Goal: Information Seeking & Learning: Learn about a topic

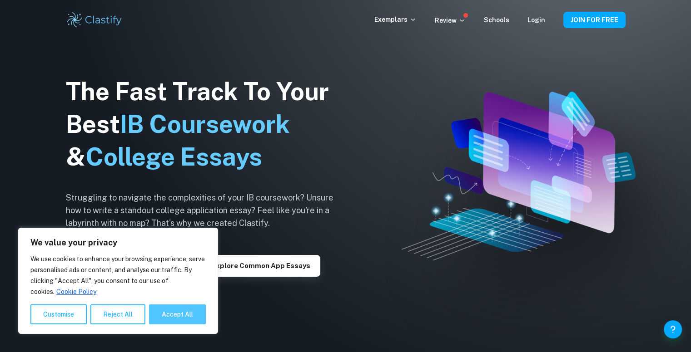
click at [176, 308] on button "Accept All" at bounding box center [177, 315] width 57 height 20
checkbox input "true"
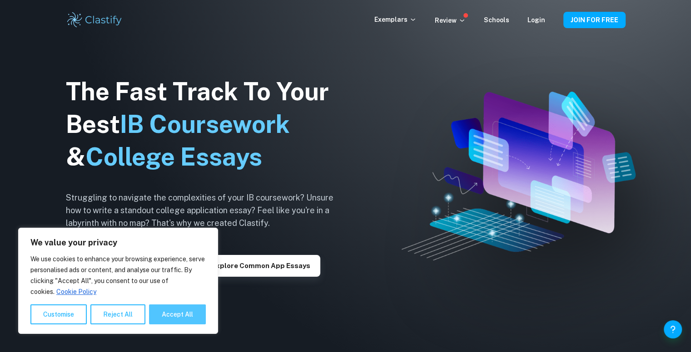
checkbox input "true"
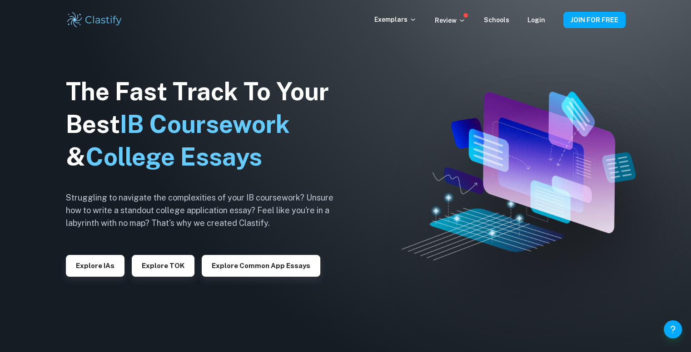
click at [536, 25] on div "Login" at bounding box center [536, 20] width 18 height 11
click at [104, 272] on button "Explore IAs" at bounding box center [95, 266] width 59 height 22
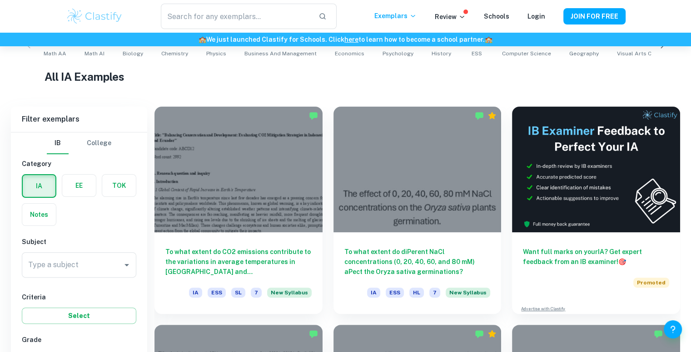
scroll to position [282, 0]
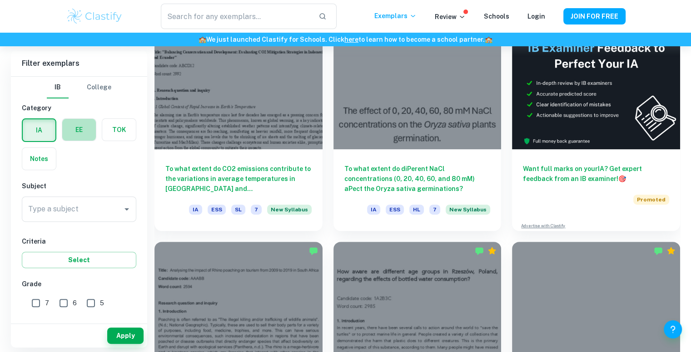
click at [81, 133] on label "button" at bounding box center [79, 130] width 34 height 22
click at [0, 0] on input "radio" at bounding box center [0, 0] width 0 height 0
click at [128, 210] on icon "Open" at bounding box center [126, 209] width 11 height 11
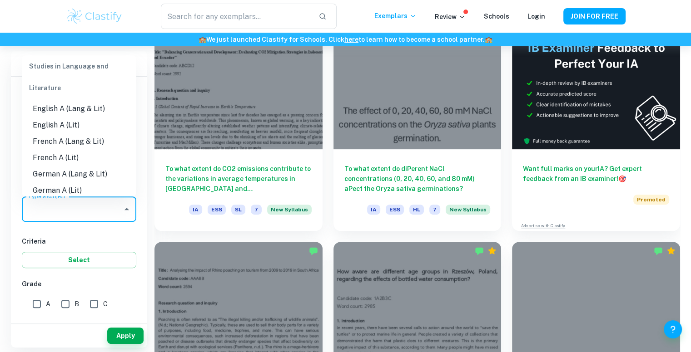
scroll to position [108, 0]
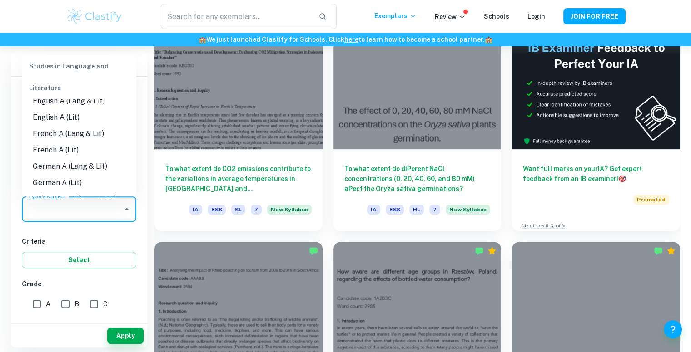
click at [78, 102] on li "English A (Lang & Lit)" at bounding box center [79, 101] width 114 height 16
type input "English A (Lang & Lit)"
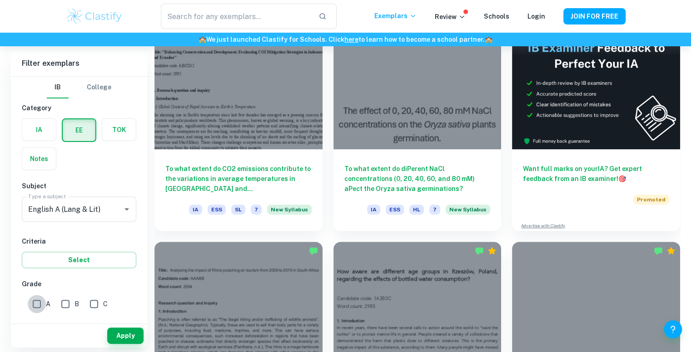
click at [42, 297] on input "A" at bounding box center [37, 304] width 18 height 18
checkbox input "true"
click at [65, 306] on input "B" at bounding box center [65, 304] width 18 height 18
click at [69, 304] on input "B" at bounding box center [65, 304] width 18 height 18
checkbox input "false"
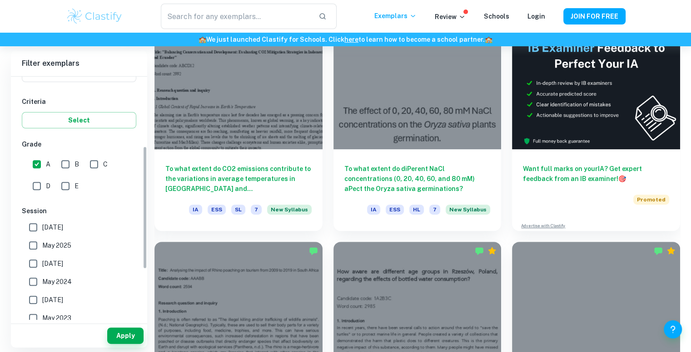
drag, startPoint x: 145, startPoint y: 136, endPoint x: 147, endPoint y: 209, distance: 73.1
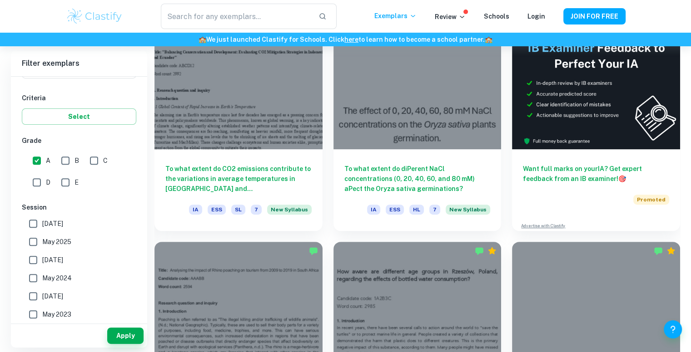
click at [44, 223] on span "[DATE]" at bounding box center [52, 224] width 21 height 10
click at [42, 223] on input "[DATE]" at bounding box center [33, 224] width 18 height 18
checkbox input "true"
click at [36, 238] on input "May 2025" at bounding box center [33, 242] width 18 height 18
checkbox input "true"
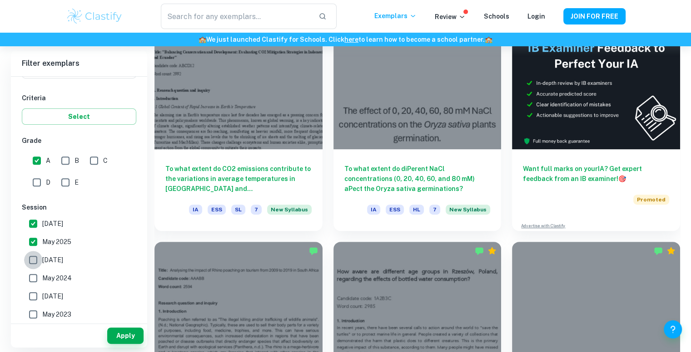
click at [32, 259] on input "[DATE]" at bounding box center [33, 260] width 18 height 18
checkbox input "true"
click at [127, 336] on button "Apply" at bounding box center [125, 336] width 36 height 16
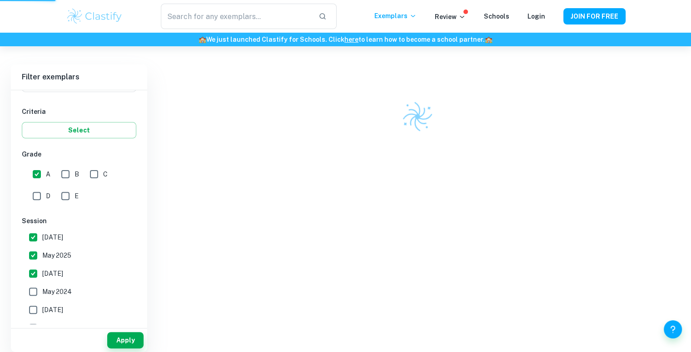
scroll to position [237, 0]
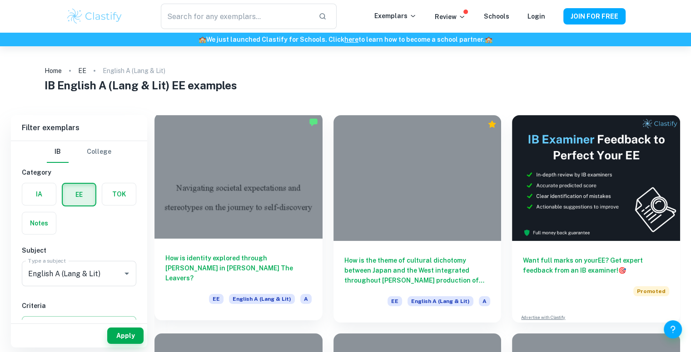
click at [233, 195] on div at bounding box center [238, 176] width 168 height 126
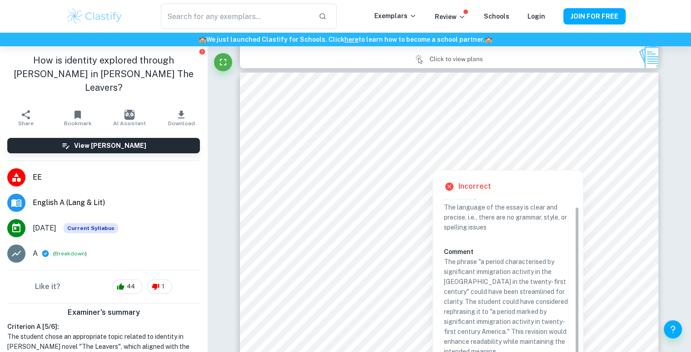
scroll to position [8, 0]
drag, startPoint x: 576, startPoint y: 239, endPoint x: 577, endPoint y: 261, distance: 21.8
click at [577, 261] on div "Criterion B The language of the essay is clear and precise, i.e., there are no …" at bounding box center [511, 278] width 135 height 159
drag, startPoint x: 577, startPoint y: 261, endPoint x: 577, endPoint y: 275, distance: 13.6
click at [577, 275] on div "Criterion B The language of the essay is clear and precise, i.e., there are no …" at bounding box center [511, 278] width 135 height 159
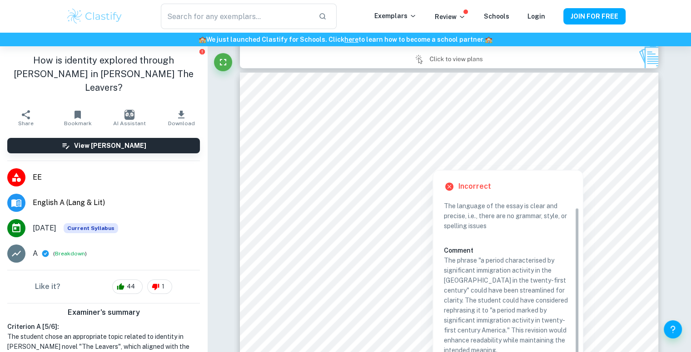
click at [578, 270] on div "Criterion B The language of the essay is clear and precise, i.e., there are no …" at bounding box center [511, 278] width 135 height 159
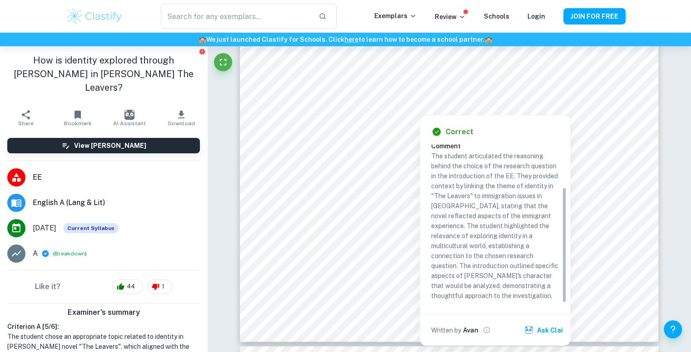
scroll to position [58, 0]
drag, startPoint x: 563, startPoint y: 163, endPoint x: 569, endPoint y: 222, distance: 58.9
click at [569, 222] on div "Correct Criterion A The introduction section of the essay clearly states the re…" at bounding box center [495, 230] width 150 height 230
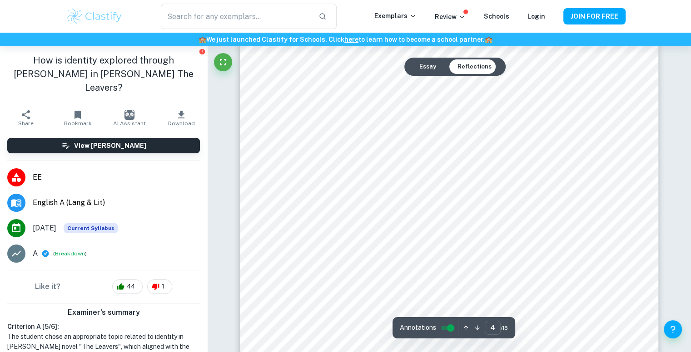
scroll to position [2074, 0]
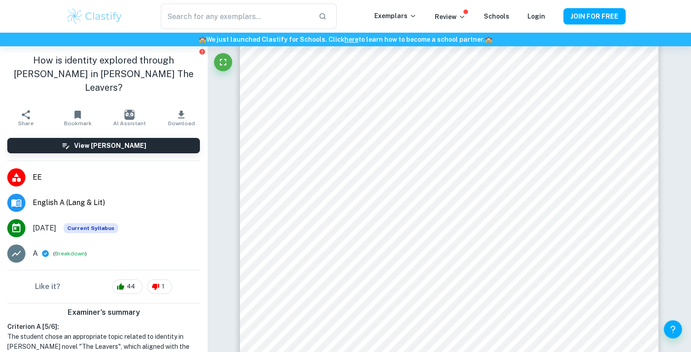
drag, startPoint x: 687, startPoint y: 91, endPoint x: 694, endPoint y: 90, distance: 6.4
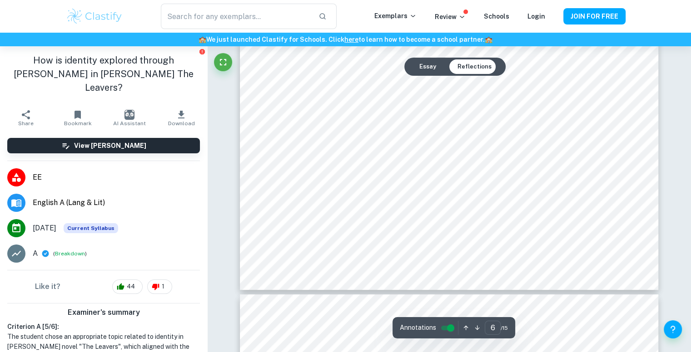
scroll to position [3496, 0]
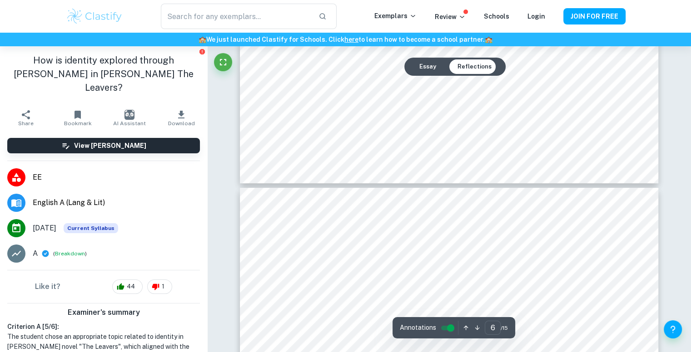
type input "7"
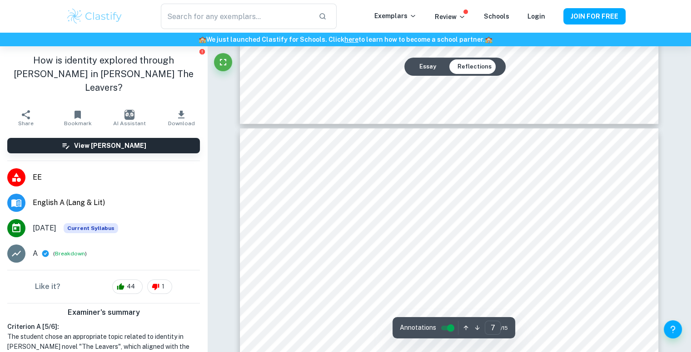
scroll to position [3663, 0]
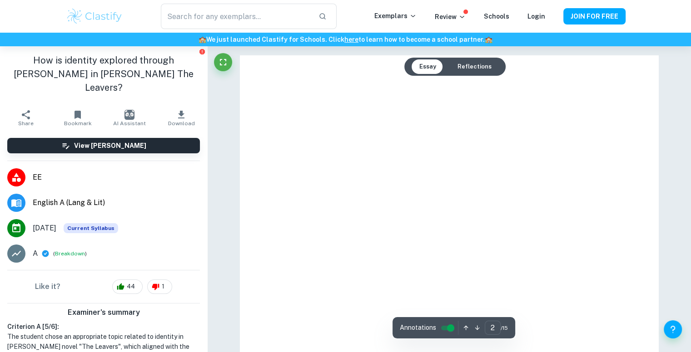
type input "7"
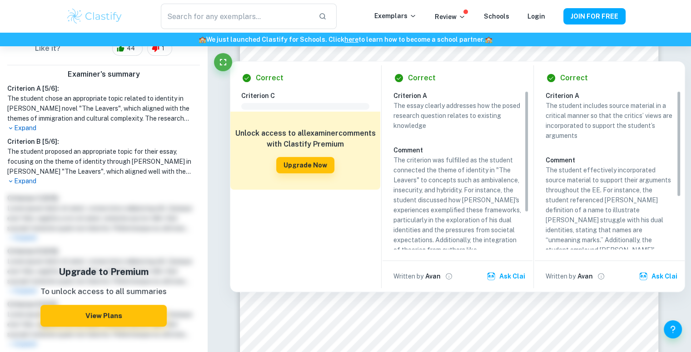
scroll to position [254, 0]
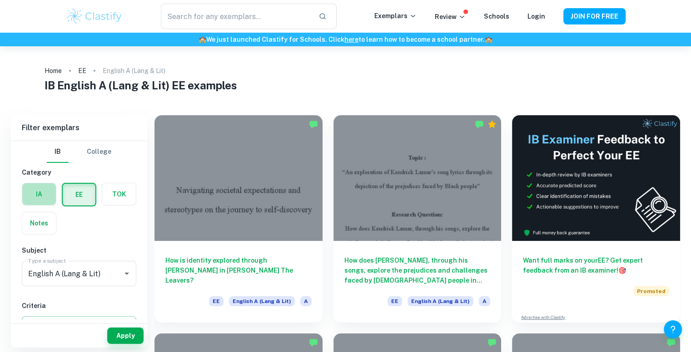
click at [39, 189] on label "button" at bounding box center [39, 194] width 34 height 22
click at [0, 0] on input "radio" at bounding box center [0, 0] width 0 height 0
click at [127, 275] on icon "Open" at bounding box center [126, 273] width 11 height 11
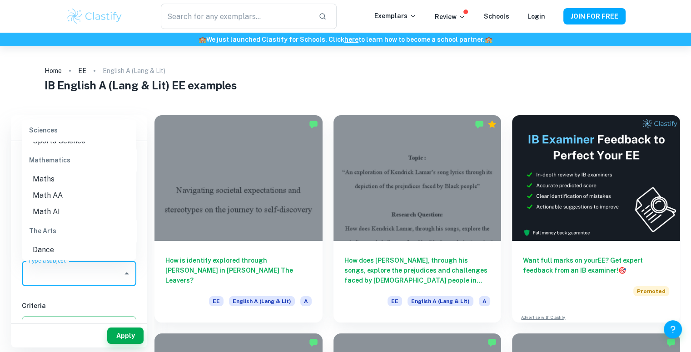
scroll to position [1243, 0]
click at [56, 185] on li "Math AI" at bounding box center [79, 185] width 114 height 16
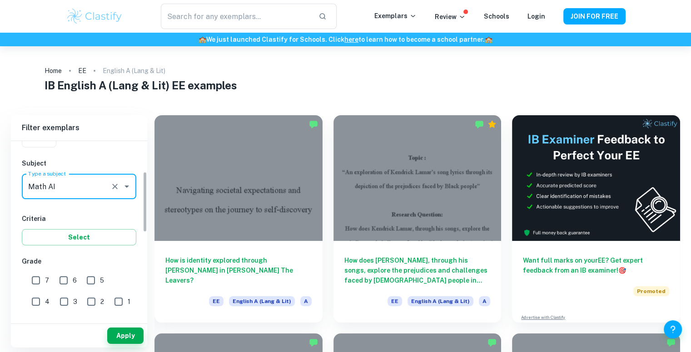
scroll to position [91, 0]
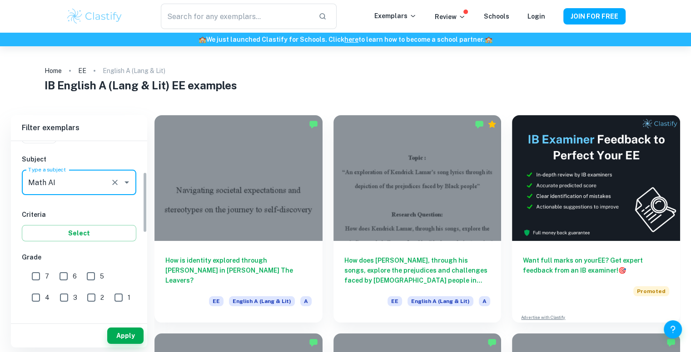
drag, startPoint x: 143, startPoint y: 191, endPoint x: 149, endPoint y: 222, distance: 31.8
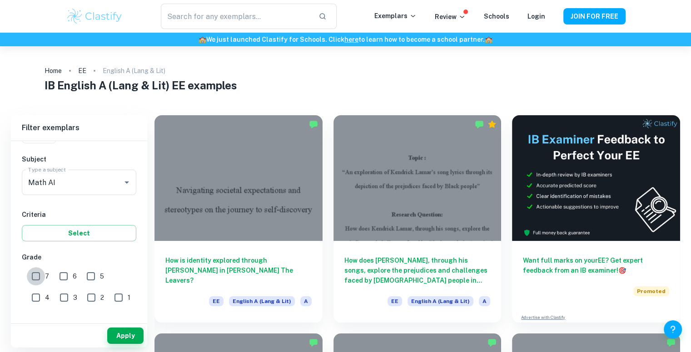
click at [35, 276] on input "7" at bounding box center [36, 276] width 18 height 18
checkbox input "true"
click at [64, 277] on input "6" at bounding box center [63, 276] width 18 height 18
click at [67, 274] on input "6" at bounding box center [63, 276] width 18 height 18
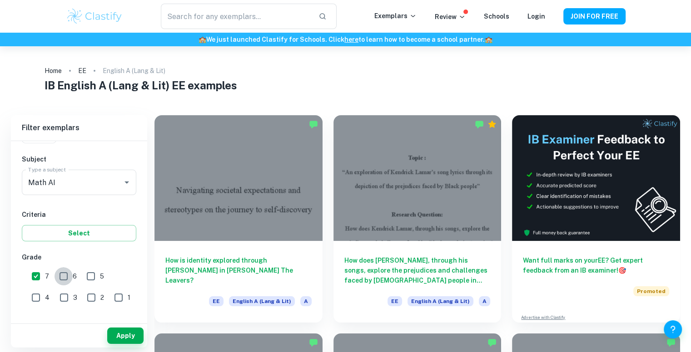
checkbox input "true"
drag, startPoint x: 67, startPoint y: 274, endPoint x: 148, endPoint y: 193, distance: 114.9
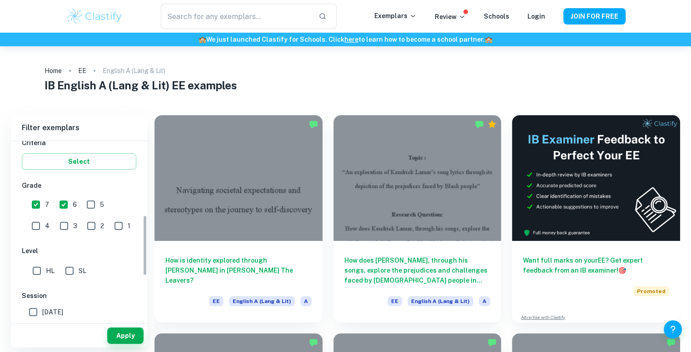
scroll to position [241, 0]
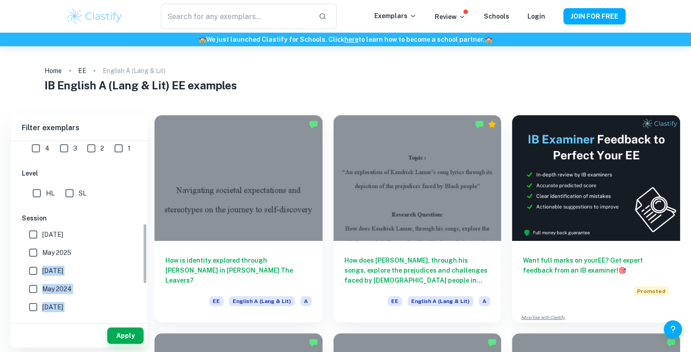
drag, startPoint x: 148, startPoint y: 193, endPoint x: 143, endPoint y: 244, distance: 51.1
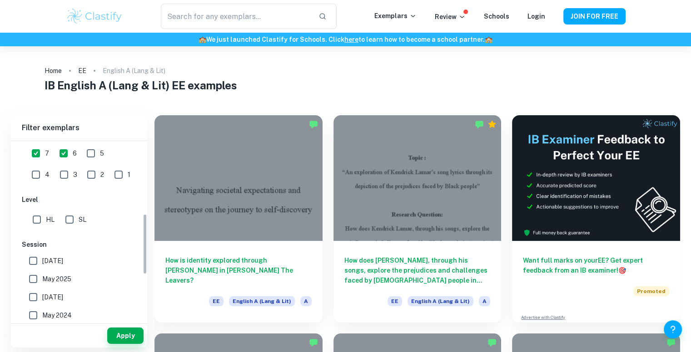
drag, startPoint x: 144, startPoint y: 252, endPoint x: 143, endPoint y: 244, distance: 8.2
click at [143, 244] on div "IB College Category IA EE TOK Notes Subject Type a subject English A (Lang & Li…" at bounding box center [79, 230] width 136 height 179
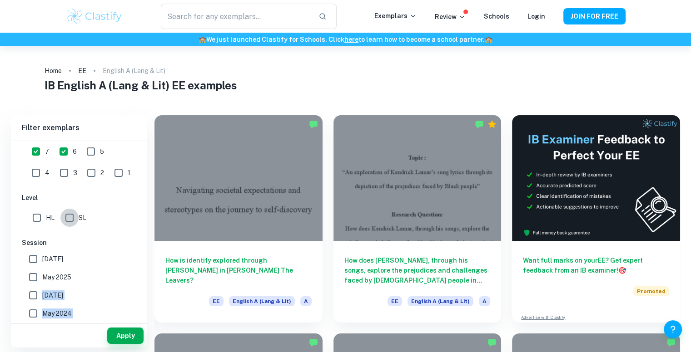
click at [72, 217] on input "SL" at bounding box center [69, 218] width 18 height 18
checkbox input "true"
click at [34, 255] on input "[DATE]" at bounding box center [33, 259] width 18 height 18
checkbox input "true"
click at [34, 274] on input "May 2025" at bounding box center [33, 277] width 18 height 18
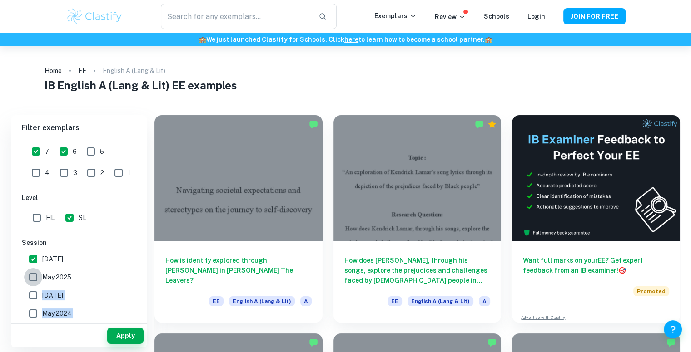
checkbox input "true"
click at [34, 288] on input "[DATE]" at bounding box center [33, 295] width 18 height 18
checkbox input "true"
click at [36, 309] on input "May 2024" at bounding box center [33, 314] width 18 height 18
checkbox input "true"
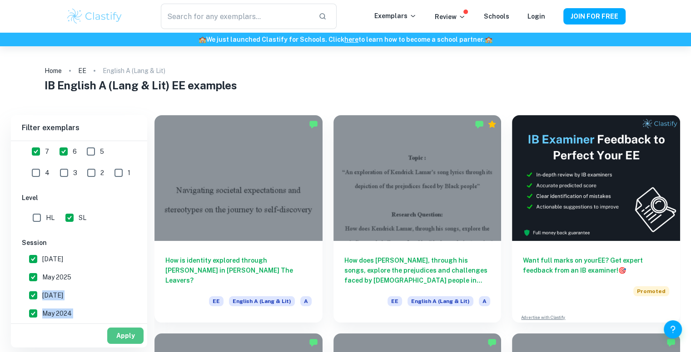
click at [129, 336] on button "Apply" at bounding box center [125, 336] width 36 height 16
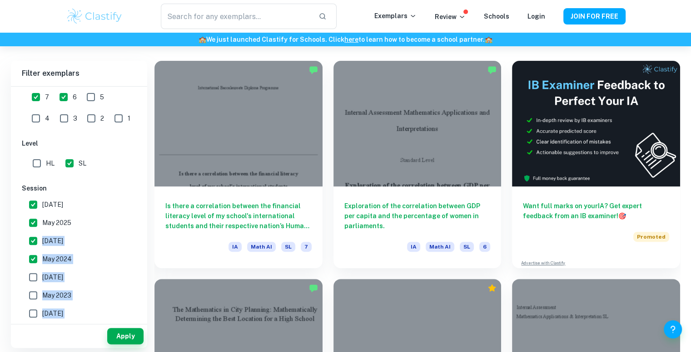
scroll to position [244, 0]
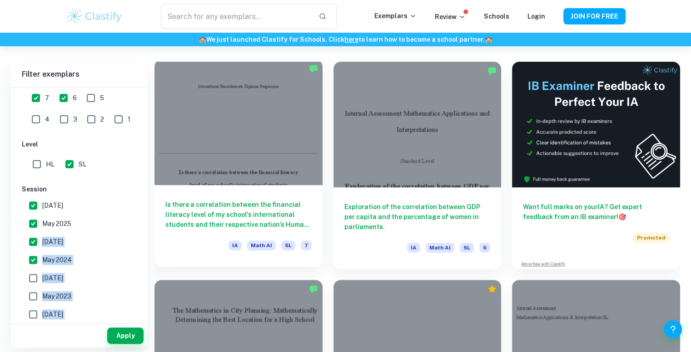
click at [245, 122] on div at bounding box center [238, 122] width 168 height 126
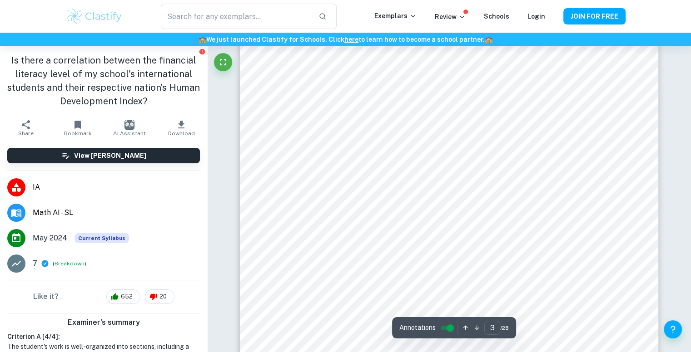
scroll to position [1006, 0]
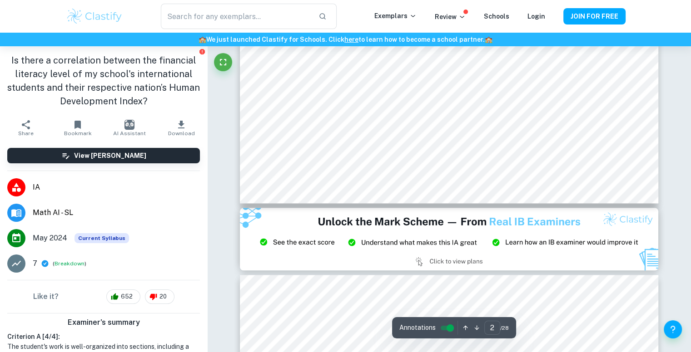
type input "1"
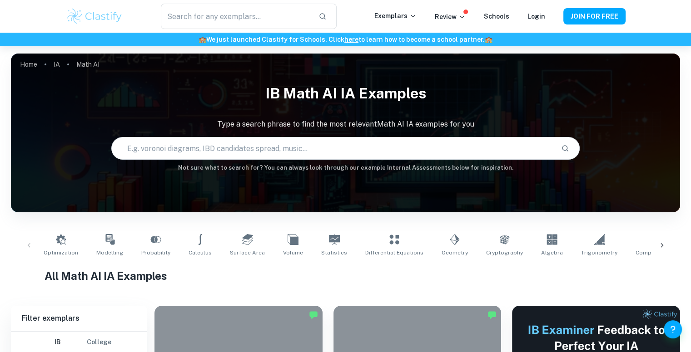
scroll to position [244, 0]
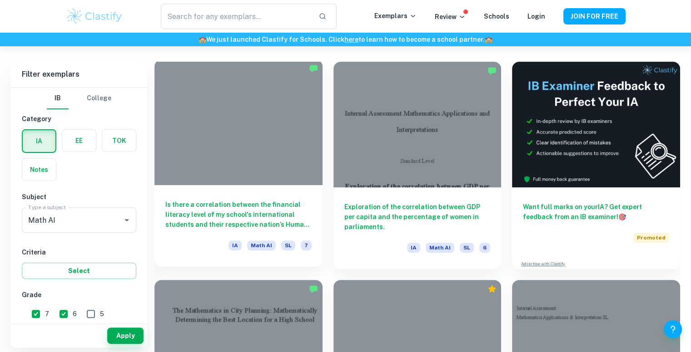
click at [237, 128] on div at bounding box center [238, 122] width 168 height 126
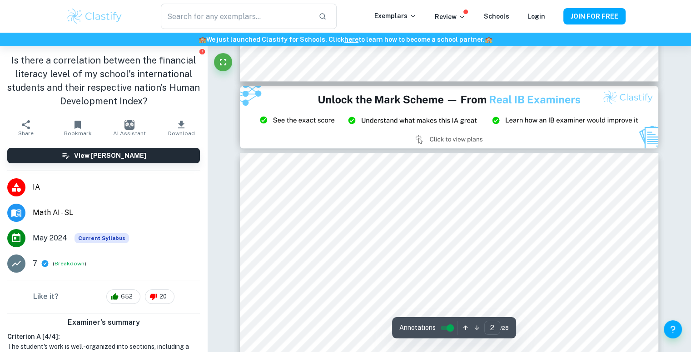
type input "3"
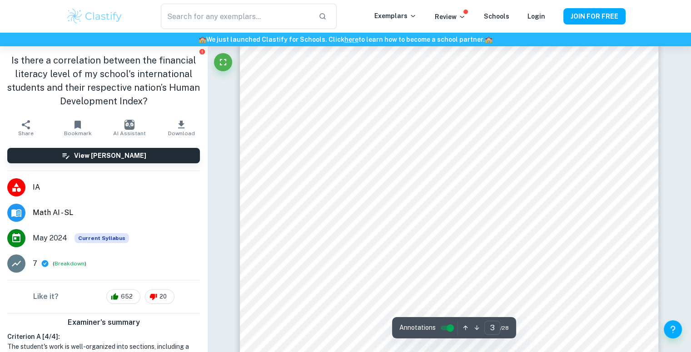
scroll to position [1414, 0]
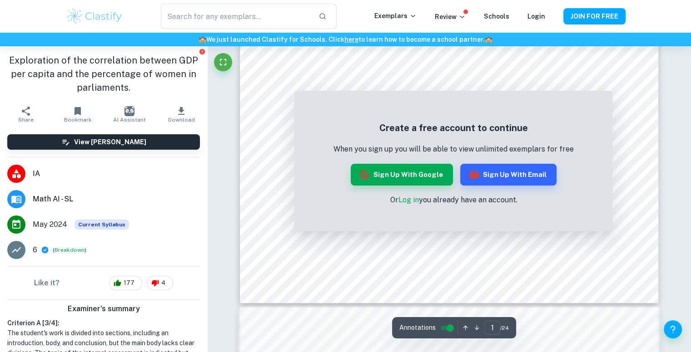
scroll to position [324, 0]
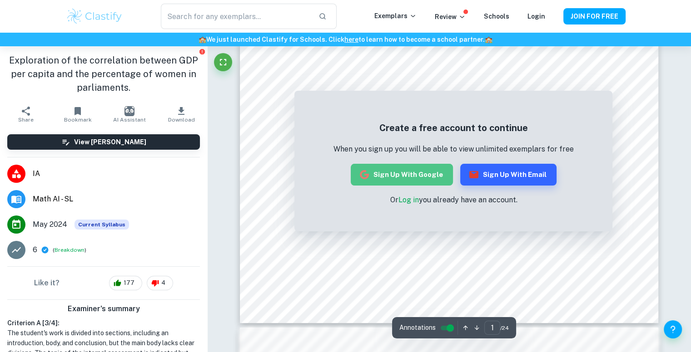
click at [423, 174] on button "Sign up with Google" at bounding box center [402, 175] width 102 height 22
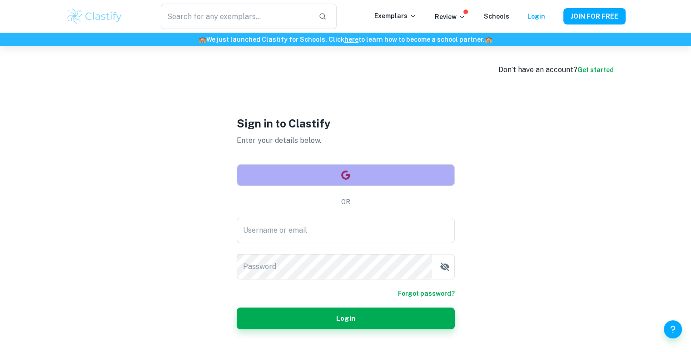
click at [344, 178] on icon "button" at bounding box center [345, 175] width 11 height 11
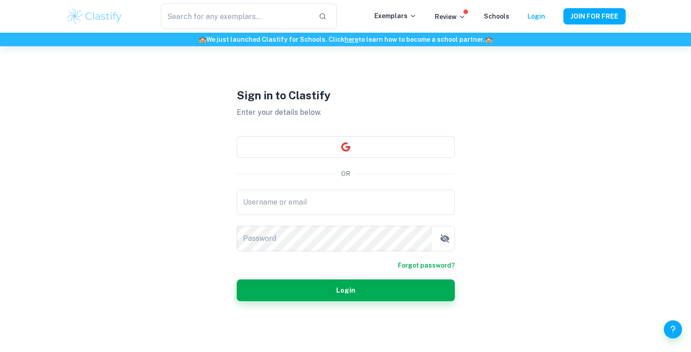
scroll to position [46, 0]
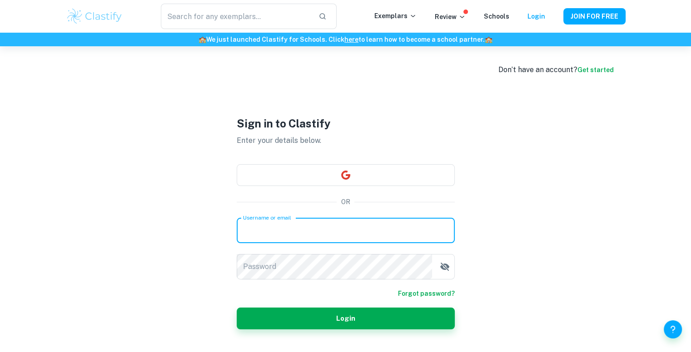
click at [340, 226] on input "Username or email" at bounding box center [346, 230] width 218 height 25
type input "[PERSON_NAME][EMAIL_ADDRESS][DOMAIN_NAME]"
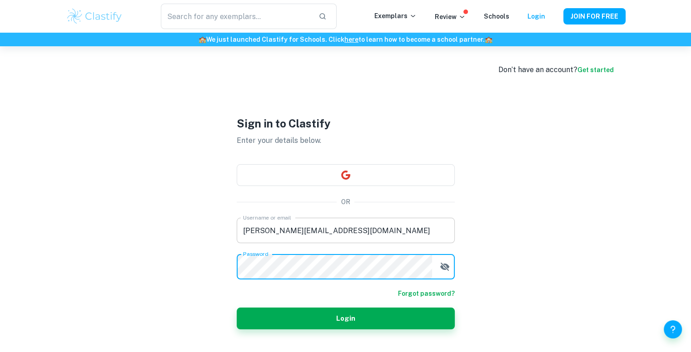
click at [237, 308] on button "Login" at bounding box center [346, 319] width 218 height 22
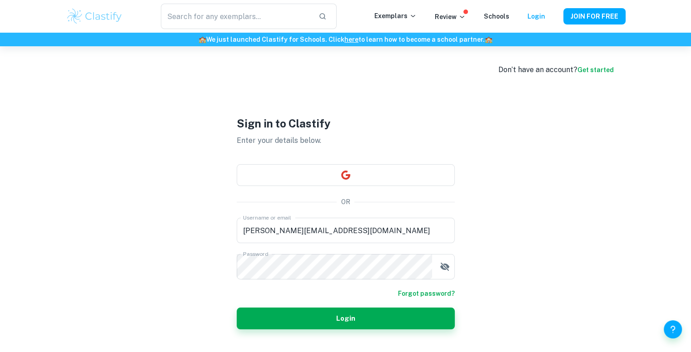
click at [592, 71] on link "Get started" at bounding box center [595, 69] width 36 height 7
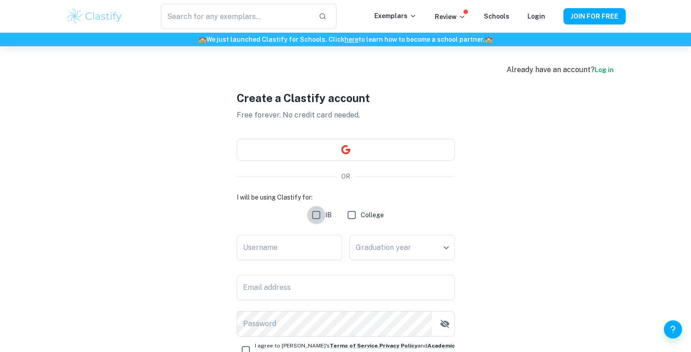
click at [314, 213] on input "IB" at bounding box center [316, 215] width 18 height 18
checkbox input "true"
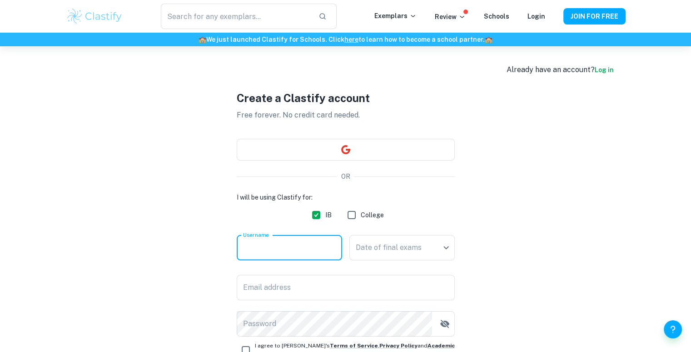
click at [311, 246] on input "Username" at bounding box center [289, 247] width 105 height 25
type input "Brux"
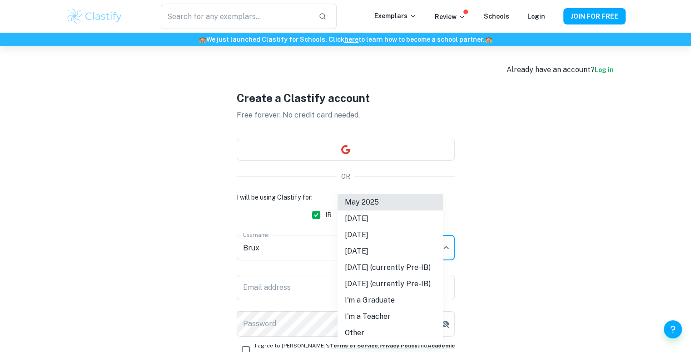
click at [383, 250] on body "We value your privacy We use cookies to enhance your browsing experience, serve…" at bounding box center [345, 222] width 691 height 352
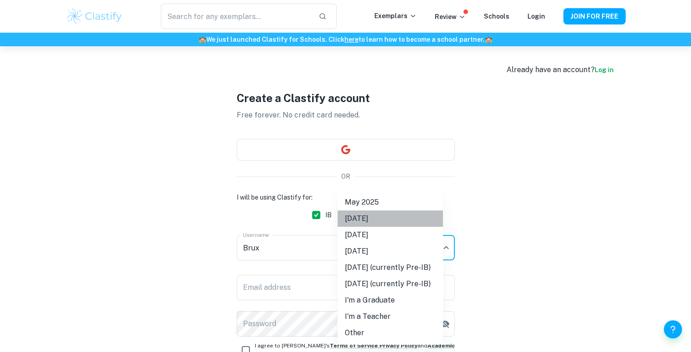
click at [387, 219] on li "[DATE]" at bounding box center [389, 219] width 105 height 16
type input "N25"
click at [451, 252] on body "We value your privacy We use cookies to enhance your browsing experience, serve…" at bounding box center [345, 222] width 691 height 352
click at [367, 217] on li "[DATE]" at bounding box center [389, 219] width 105 height 16
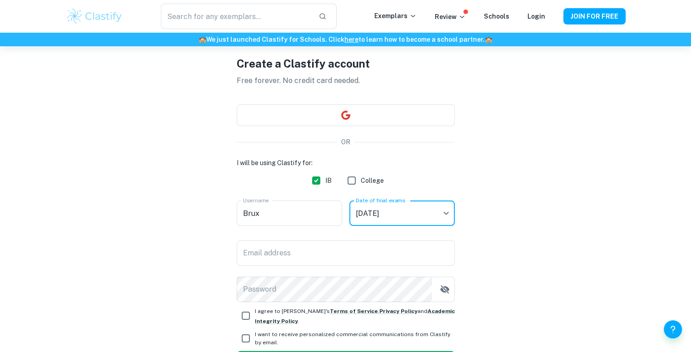
scroll to position [36, 0]
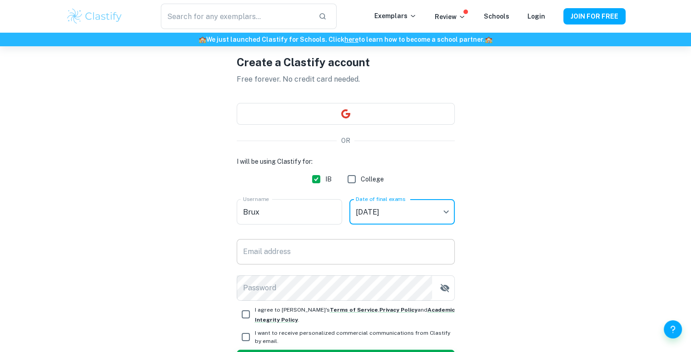
click at [351, 259] on input "Email address" at bounding box center [346, 251] width 218 height 25
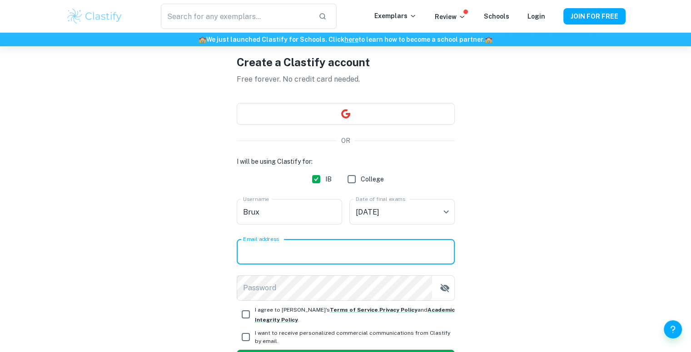
type input "[PERSON_NAME][EMAIL_ADDRESS][DOMAIN_NAME]"
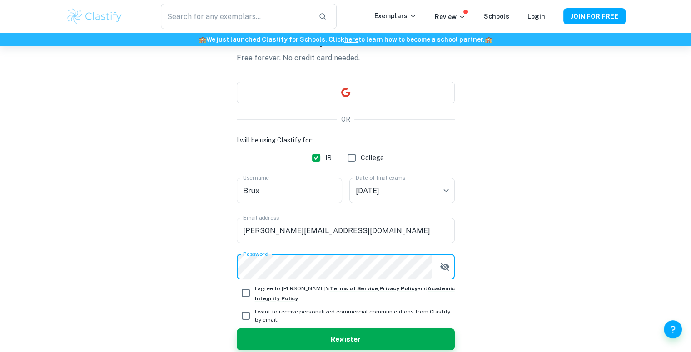
scroll to position [63, 0]
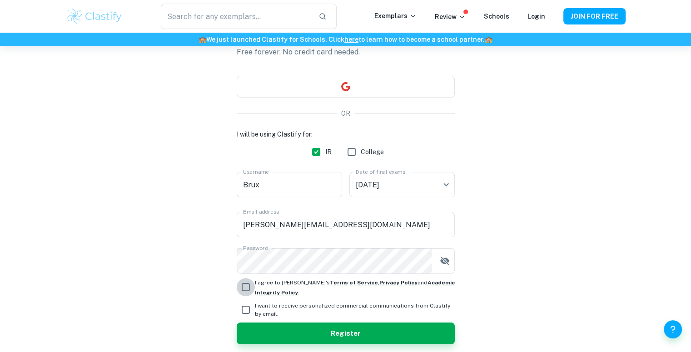
click at [249, 291] on input "I agree to [PERSON_NAME]'s Terms of Service , Privacy Policy and Academic Integ…" at bounding box center [246, 287] width 18 height 18
checkbox input "true"
click at [252, 313] on input "I want to receive personalized commercial communications from Clastify by email." at bounding box center [246, 310] width 18 height 18
checkbox input "true"
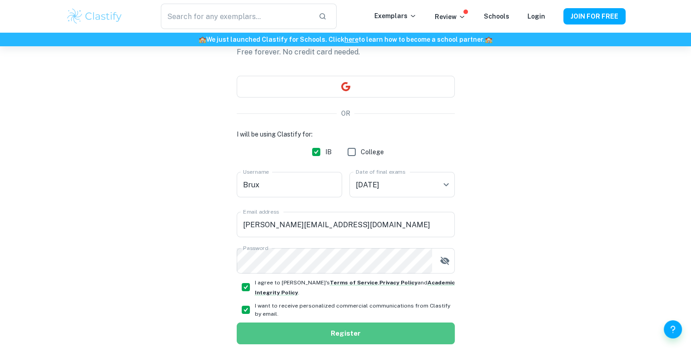
click at [305, 329] on button "Register" at bounding box center [346, 334] width 218 height 22
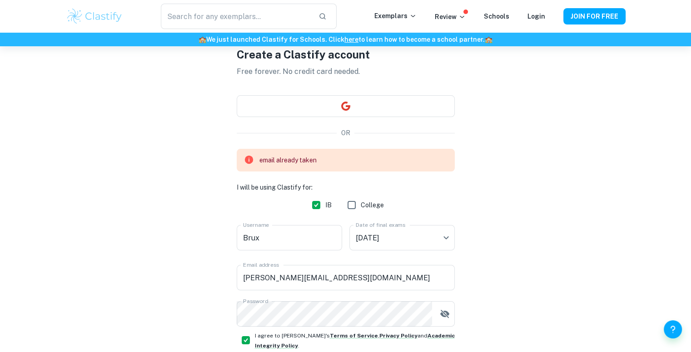
scroll to position [47, 0]
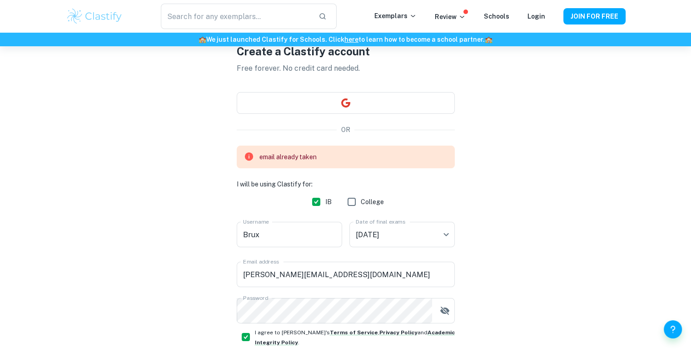
click at [305, 159] on div "email already taken" at bounding box center [287, 156] width 57 height 17
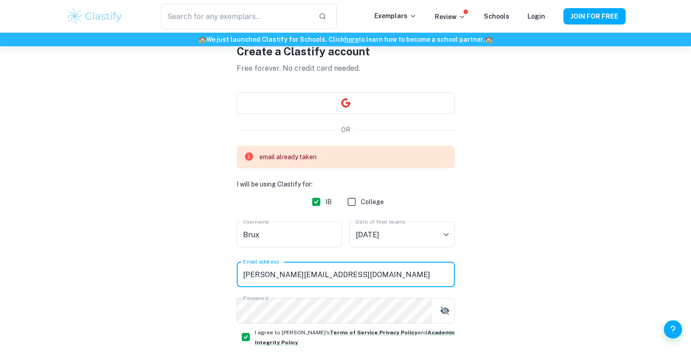
drag, startPoint x: 360, startPoint y: 270, endPoint x: 210, endPoint y: 259, distance: 151.1
click at [210, 259] on div "Create a Clastify account Free forever. No credit card needed. OR email already…" at bounding box center [345, 219] width 559 height 439
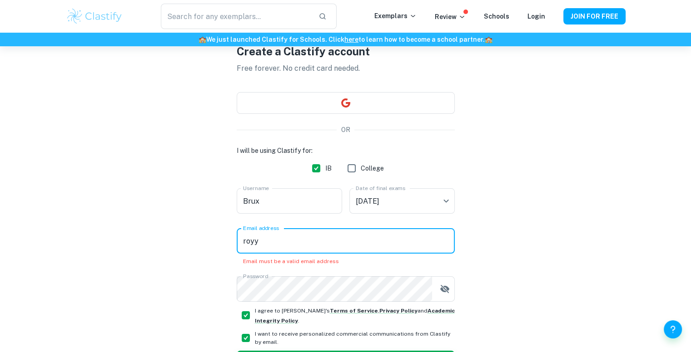
type input "[EMAIL_ADDRESS][DOMAIN_NAME]"
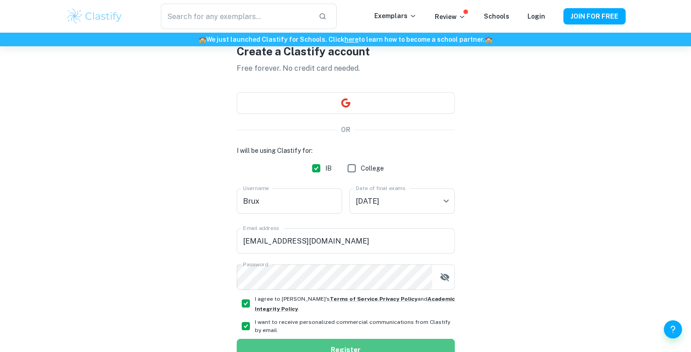
click at [430, 342] on button "Register" at bounding box center [346, 350] width 218 height 22
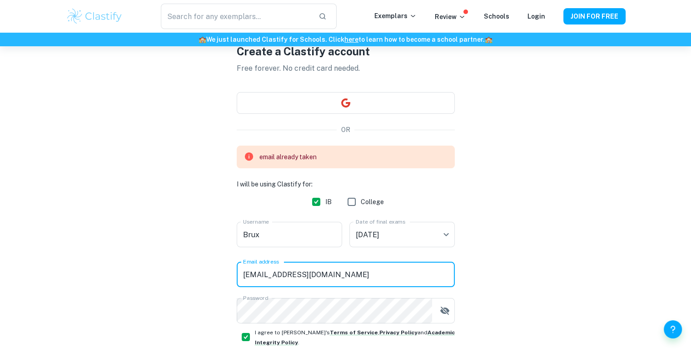
drag, startPoint x: 347, startPoint y: 278, endPoint x: 191, endPoint y: 267, distance: 156.6
click at [191, 267] on div "Create a Clastify account Free forever. No credit card needed. OR email already…" at bounding box center [345, 219] width 559 height 439
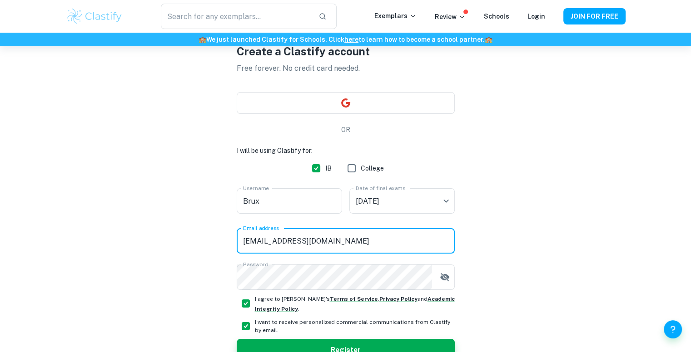
type input "[EMAIL_ADDRESS][DOMAIN_NAME]"
click at [237, 339] on button "Register" at bounding box center [346, 350] width 218 height 22
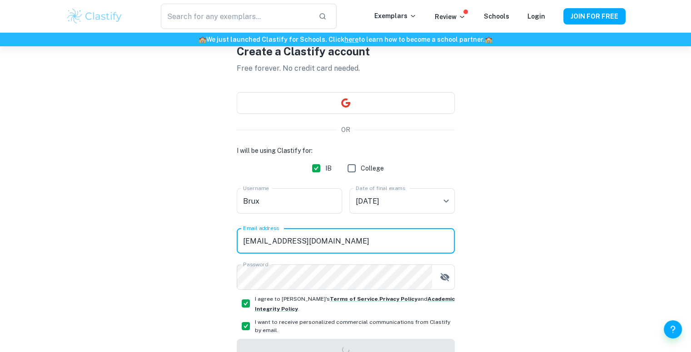
scroll to position [46, 0]
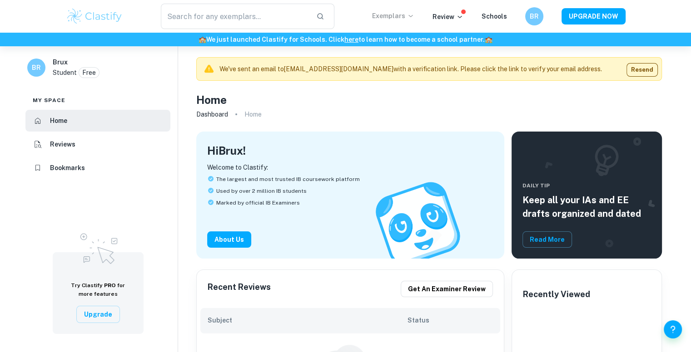
click at [412, 11] on p "Exemplars" at bounding box center [393, 16] width 42 height 10
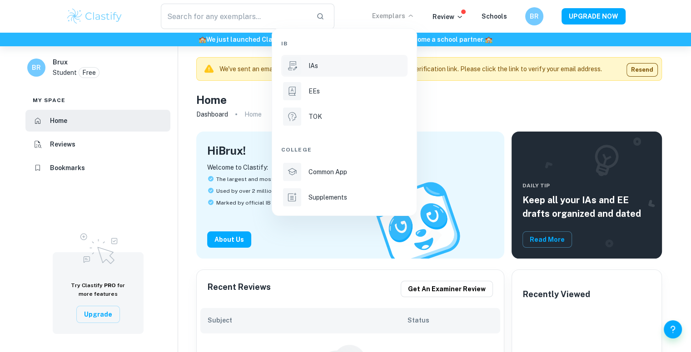
click at [311, 65] on p "IAs" at bounding box center [313, 66] width 10 height 10
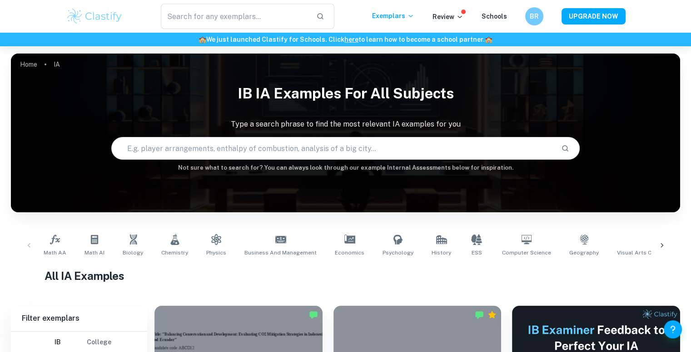
scroll to position [287, 0]
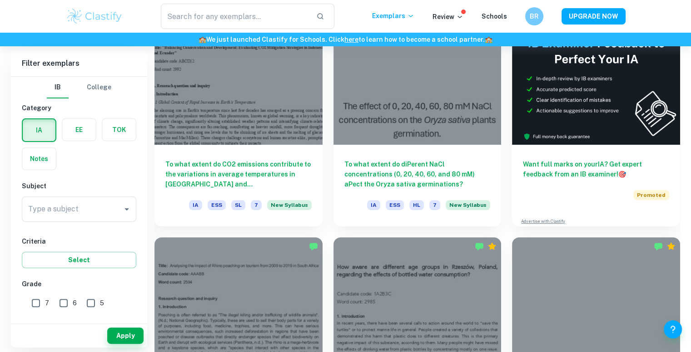
drag, startPoint x: 39, startPoint y: 302, endPoint x: 63, endPoint y: 301, distance: 24.6
click at [63, 301] on div "7 6 5 4 3 2 1" at bounding box center [80, 312] width 117 height 42
click at [63, 301] on input "6" at bounding box center [63, 303] width 18 height 18
checkbox input "true"
click at [35, 305] on input "7" at bounding box center [36, 303] width 18 height 18
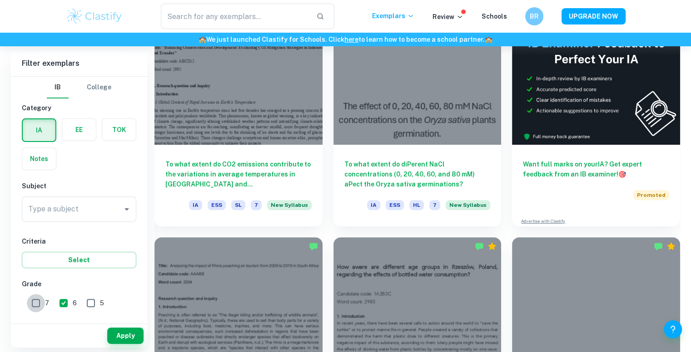
checkbox input "true"
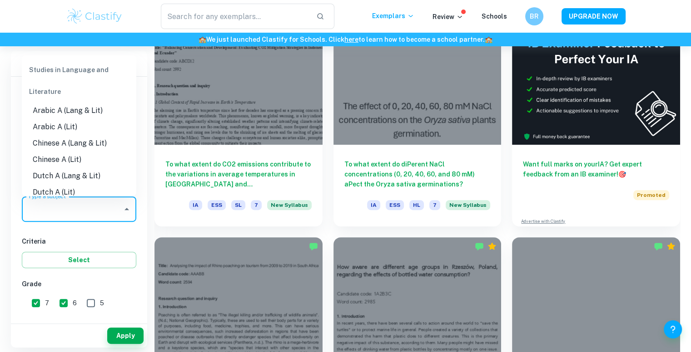
click at [118, 209] on input "Type a subject" at bounding box center [72, 209] width 93 height 17
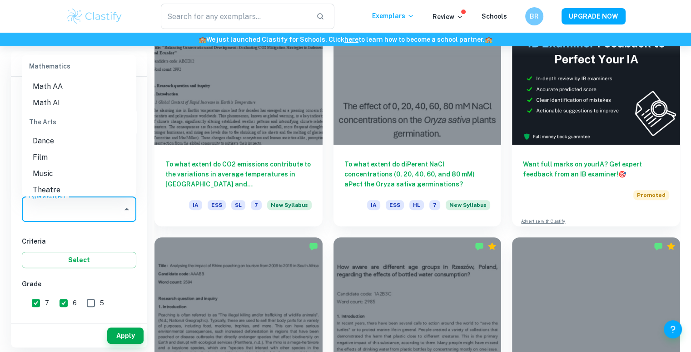
scroll to position [1243, 0]
click at [63, 121] on li "Math AI" at bounding box center [79, 121] width 114 height 16
type input "Math AI"
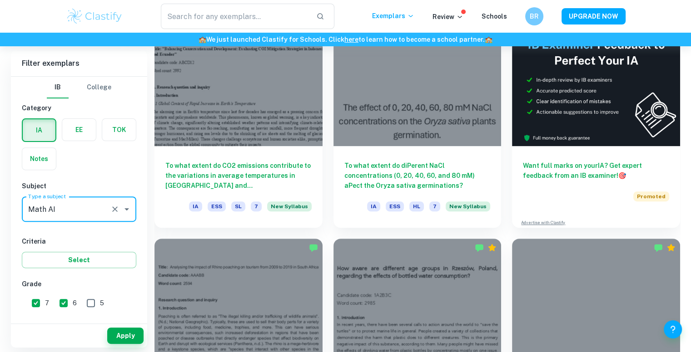
scroll to position [269, 0]
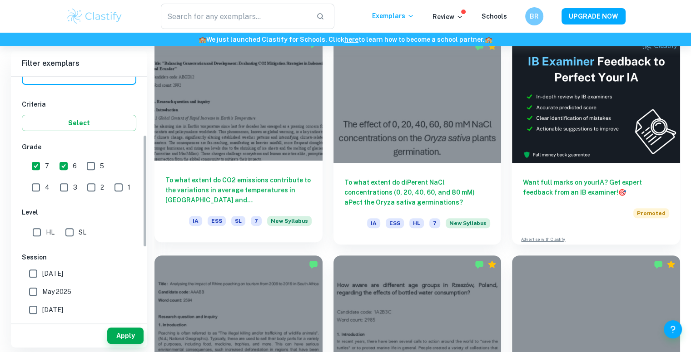
drag, startPoint x: 143, startPoint y: 148, endPoint x: 155, endPoint y: 215, distance: 68.2
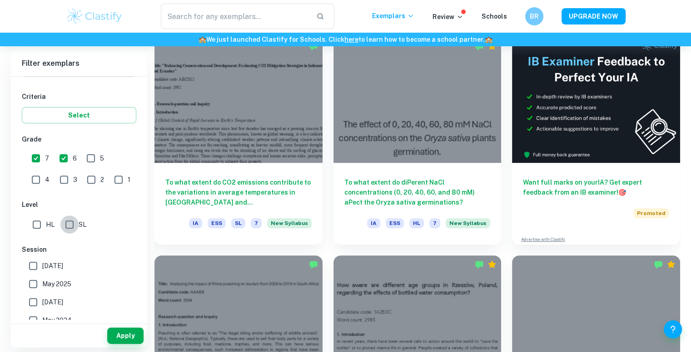
click at [73, 220] on input "SL" at bounding box center [69, 225] width 18 height 18
checkbox input "true"
drag, startPoint x: 148, startPoint y: 209, endPoint x: 148, endPoint y: 215, distance: 5.9
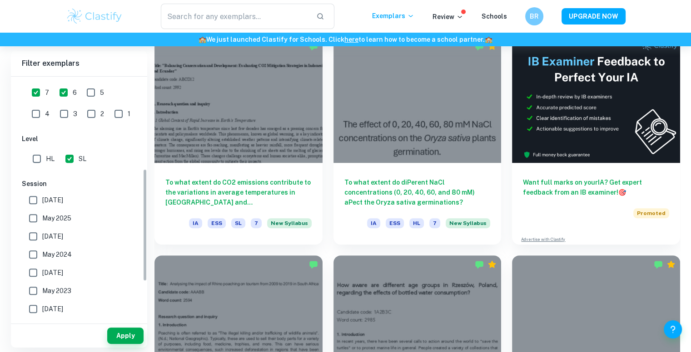
drag, startPoint x: 143, startPoint y: 161, endPoint x: 146, endPoint y: 195, distance: 33.7
click at [146, 195] on div "IB College Category IA EE TOK Notes Subject Type a subject Math AI Type a subje…" at bounding box center [79, 198] width 136 height 243
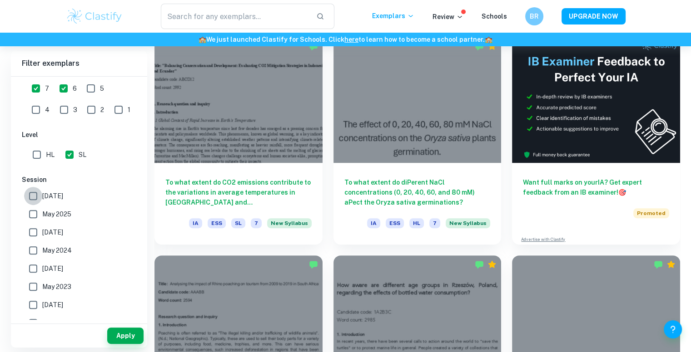
click at [35, 198] on input "May 2026" at bounding box center [33, 196] width 18 height 18
checkbox input "true"
drag, startPoint x: 36, startPoint y: 211, endPoint x: 36, endPoint y: 232, distance: 20.4
click at [36, 232] on div "May 2026 May 2025 November 2024 May 2024 November 2023 May 2023 November 2022 M…" at bounding box center [79, 287] width 114 height 200
drag, startPoint x: 36, startPoint y: 232, endPoint x: 33, endPoint y: 255, distance: 23.4
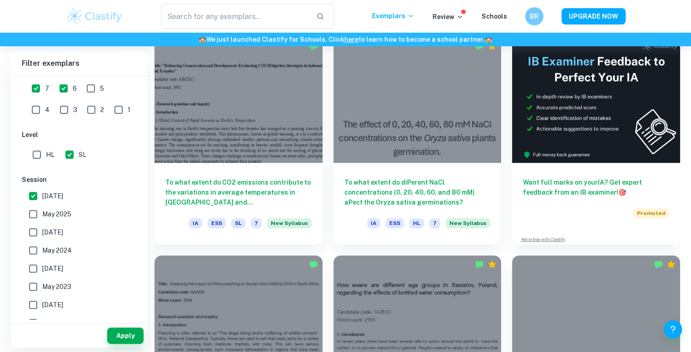
click at [33, 255] on div "May 2026 May 2025 November 2024 May 2024 November 2023 May 2023 November 2022 M…" at bounding box center [79, 287] width 114 height 200
click at [33, 255] on input "May 2024" at bounding box center [33, 251] width 18 height 18
checkbox input "true"
drag, startPoint x: 35, startPoint y: 232, endPoint x: 35, endPoint y: 209, distance: 23.2
click at [35, 209] on div "May 2026 May 2025 November 2024 May 2024 November 2023 May 2023 November 2022 M…" at bounding box center [79, 287] width 114 height 200
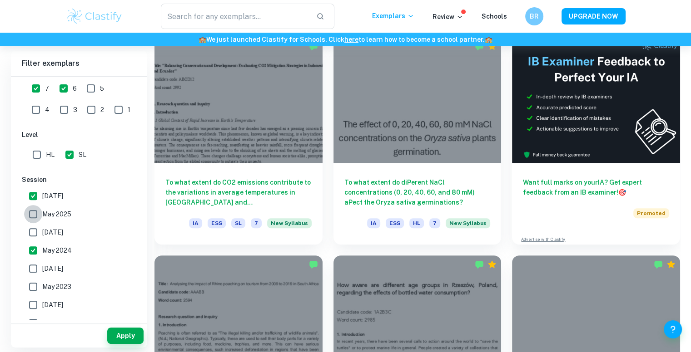
click at [35, 209] on input "May 2025" at bounding box center [33, 214] width 18 height 18
checkbox input "true"
click at [34, 231] on input "November 2024" at bounding box center [33, 232] width 18 height 18
checkbox input "true"
click at [114, 334] on button "Apply" at bounding box center [125, 336] width 36 height 16
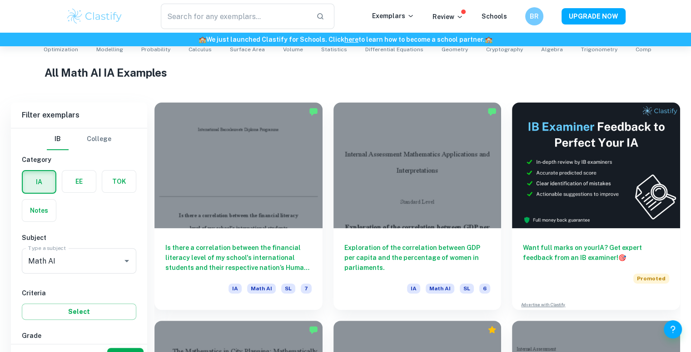
scroll to position [230, 0]
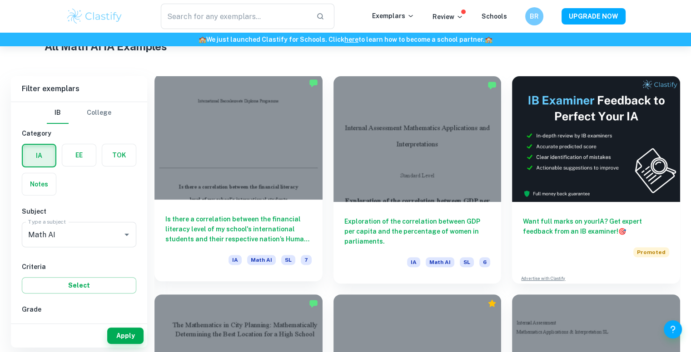
click at [260, 167] on div at bounding box center [238, 137] width 168 height 126
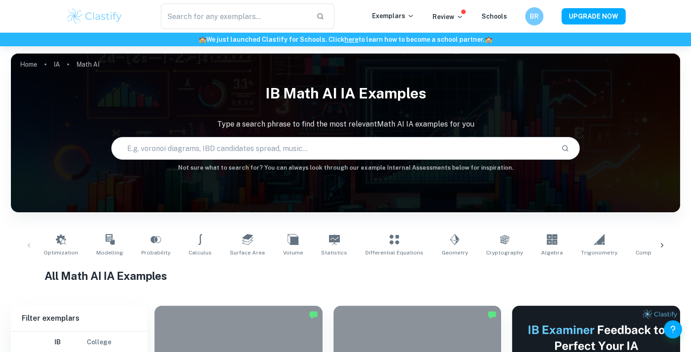
scroll to position [230, 0]
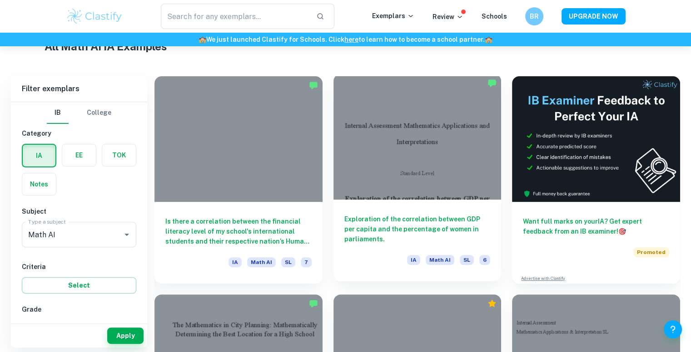
click at [420, 166] on div at bounding box center [417, 137] width 168 height 126
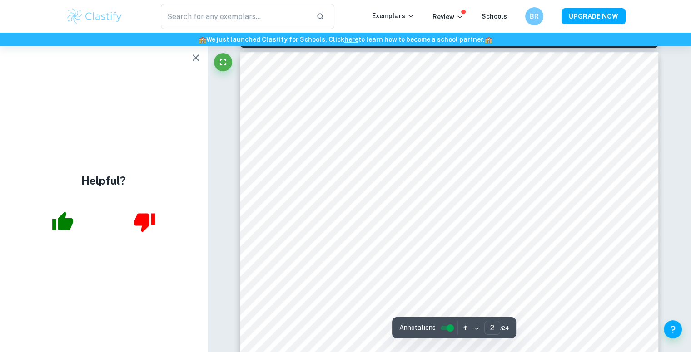
scroll to position [710, 0]
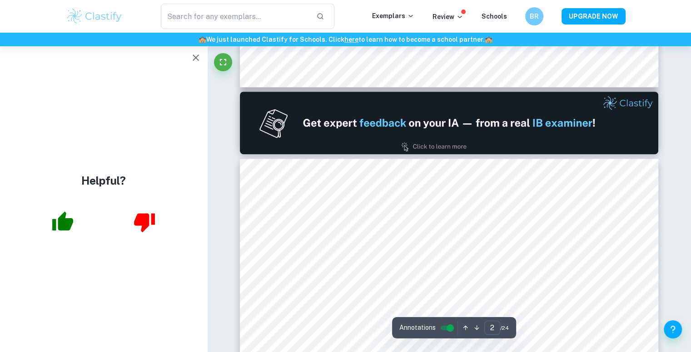
type input "1"
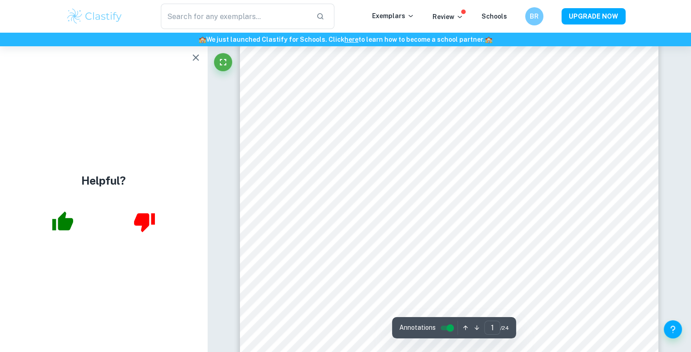
scroll to position [32, 0]
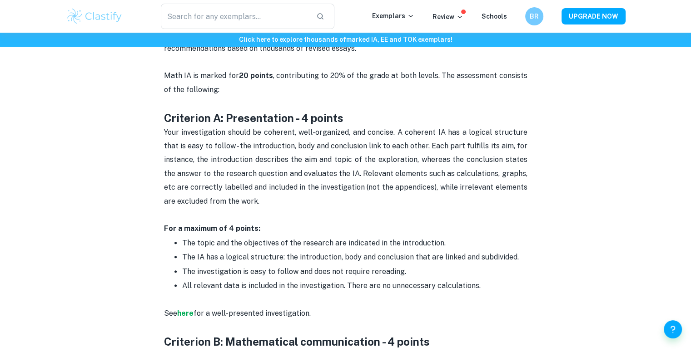
scroll to position [412, 0]
